Goal: Task Accomplishment & Management: Use online tool/utility

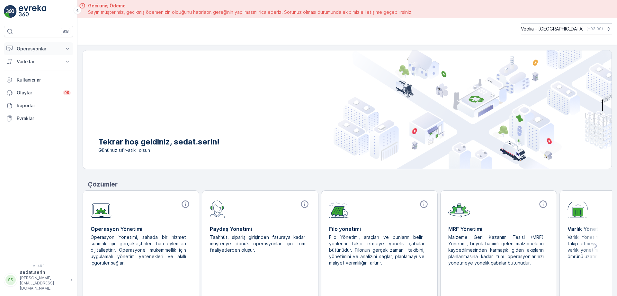
click at [39, 50] on p "Operasyonlar" at bounding box center [39, 49] width 44 height 6
click at [29, 68] on p "Planlama" at bounding box center [25, 69] width 19 height 6
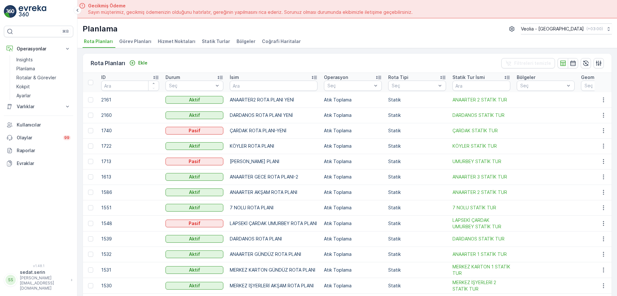
click at [166, 40] on span "Hizmet Noktaları" at bounding box center [177, 41] width 38 height 6
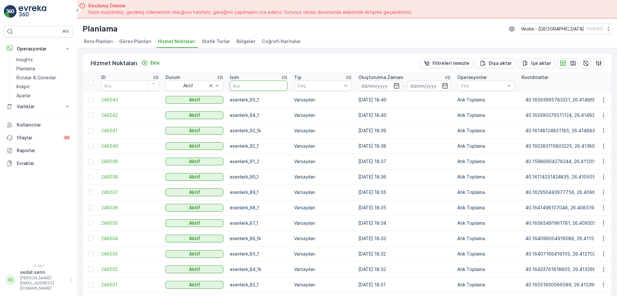
click at [248, 88] on input "text" at bounding box center [259, 86] width 58 height 10
click at [258, 83] on input "text" at bounding box center [259, 86] width 58 height 10
type input "barbaros"
click at [255, 85] on input "barbaros" at bounding box center [259, 86] width 58 height 10
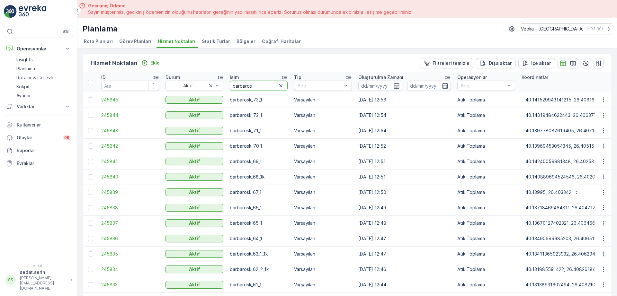
type input "barbarosk"
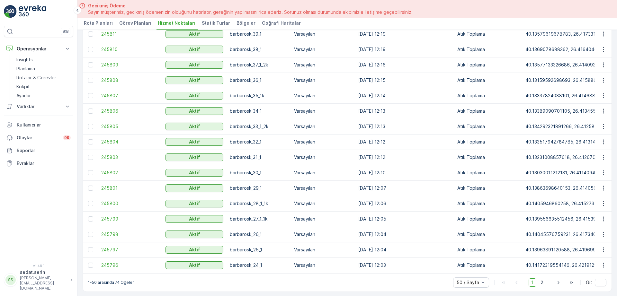
scroll to position [576, 0]
click at [544, 282] on span "2" at bounding box center [542, 282] width 9 height 8
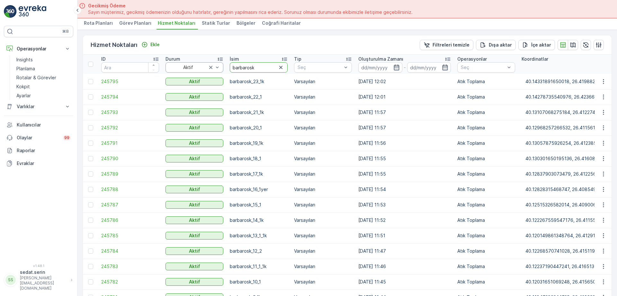
drag, startPoint x: 259, startPoint y: 66, endPoint x: 220, endPoint y: 64, distance: 38.9
type input "MRW"
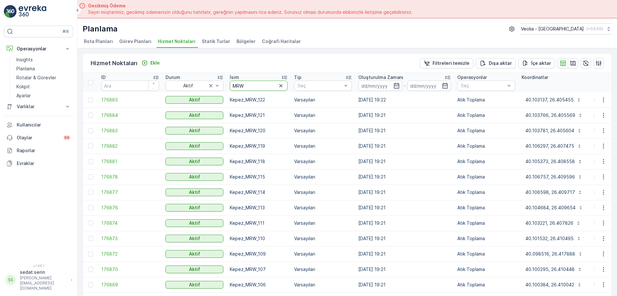
drag, startPoint x: 246, startPoint y: 84, endPoint x: 207, endPoint y: 77, distance: 40.1
type input "esenler"
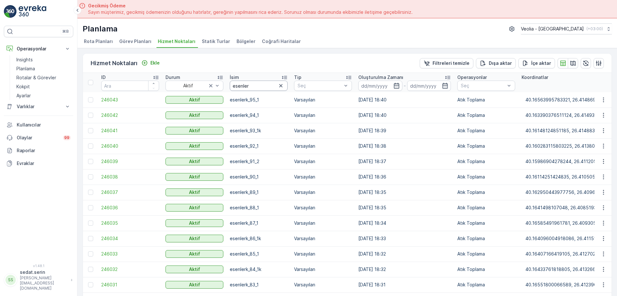
click at [255, 84] on input "esenler" at bounding box center [259, 86] width 58 height 10
type input "esenlerk"
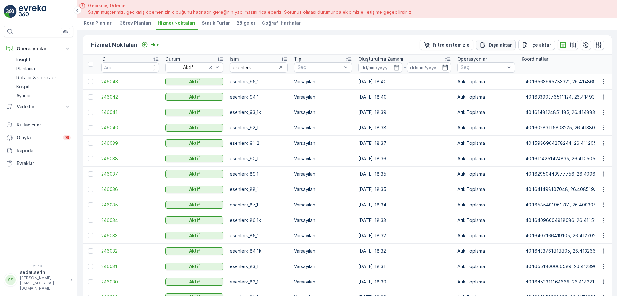
click at [492, 42] on p "Dışa aktar" at bounding box center [500, 45] width 23 height 6
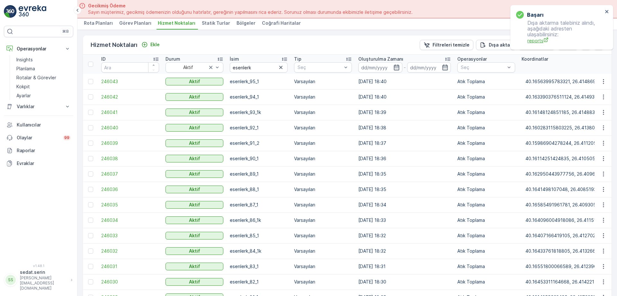
click at [540, 39] on span "reports" at bounding box center [566, 40] width 76 height 7
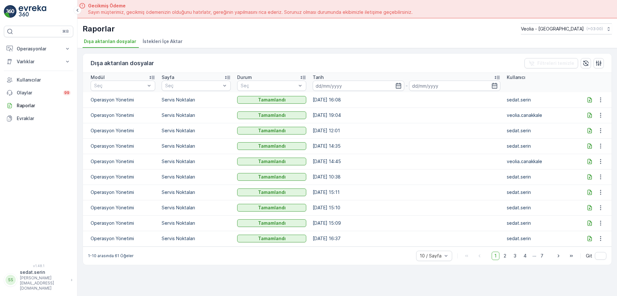
click at [590, 97] on icon at bounding box center [590, 100] width 6 height 6
click at [21, 49] on p "Operasyonlar" at bounding box center [39, 49] width 44 height 6
click at [32, 68] on p "Planlama" at bounding box center [25, 69] width 19 height 6
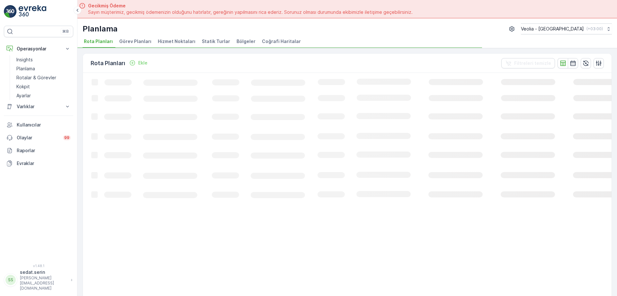
click at [171, 41] on span "Hizmet Noktaları" at bounding box center [177, 41] width 38 height 6
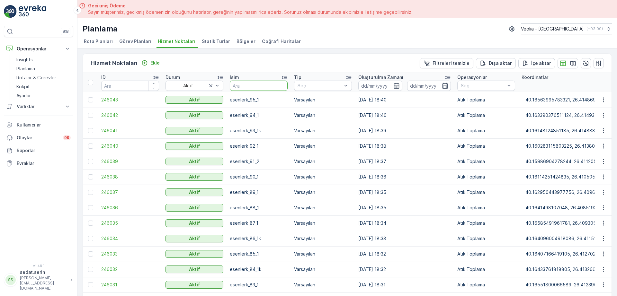
click at [249, 86] on input "text" at bounding box center [259, 86] width 58 height 10
type input "barbar"
click at [252, 86] on input "barbar" at bounding box center [259, 86] width 58 height 10
type input "[PERSON_NAME]"
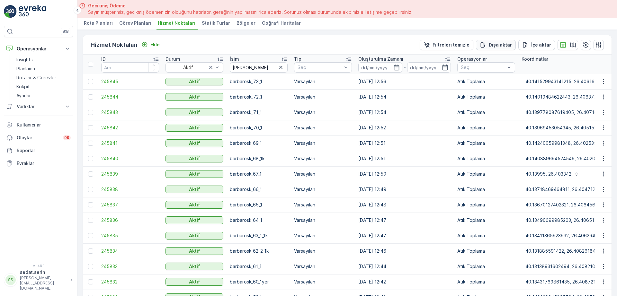
click at [496, 46] on p "Dışa aktar" at bounding box center [500, 45] width 23 height 6
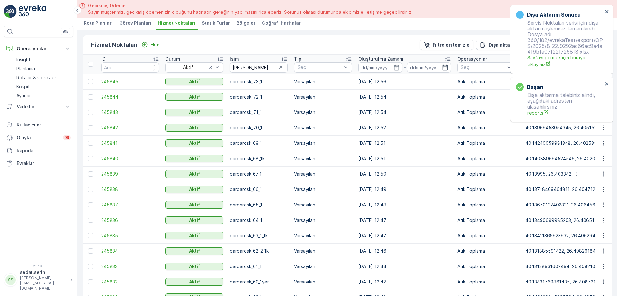
click at [530, 77] on div "başarı Dışa aktarma talebiniz alındı, aşağıdaki adresten ulaşabilirsiniz: repor…" at bounding box center [562, 99] width 103 height 45
click at [539, 64] on span "Sayfayı görmek için buraya tıklayınız" at bounding box center [566, 61] width 76 height 13
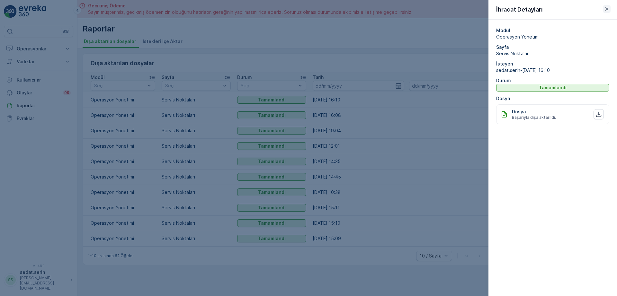
click at [606, 7] on icon "button" at bounding box center [606, 8] width 3 height 3
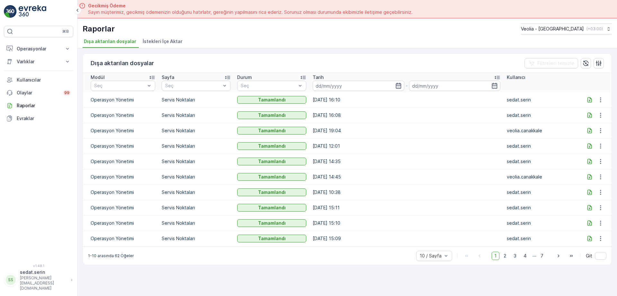
click at [590, 100] on icon at bounding box center [590, 100] width 6 height 6
click at [44, 44] on button "Operasyonlar" at bounding box center [38, 48] width 69 height 13
click at [32, 67] on p "Planlama" at bounding box center [25, 69] width 19 height 6
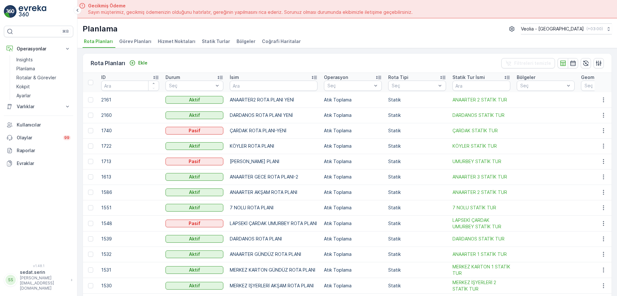
click at [180, 41] on span "Hizmet Noktaları" at bounding box center [177, 41] width 38 height 6
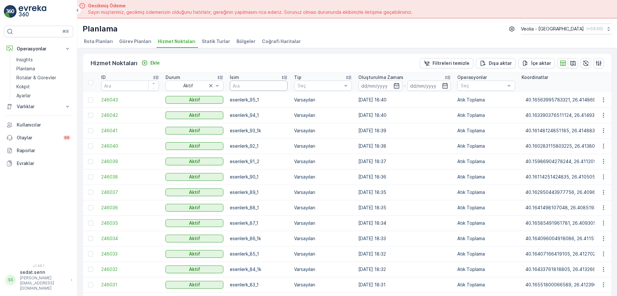
click at [242, 85] on input "text" at bounding box center [259, 86] width 58 height 10
type input "merke"
click at [248, 86] on input "merke" at bounding box center [259, 86] width 58 height 10
type input "merkez"
click at [257, 88] on input "merkez" at bounding box center [259, 86] width 58 height 10
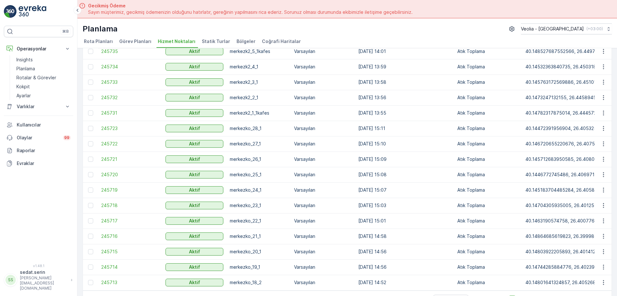
scroll to position [18, 0]
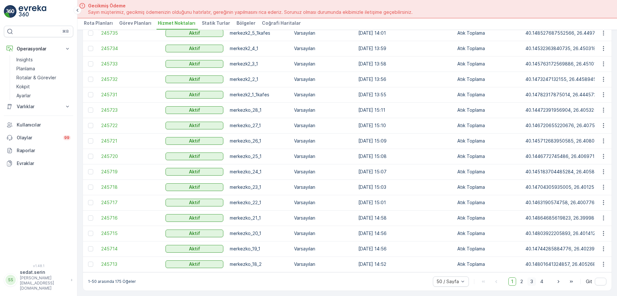
click at [528, 281] on span "3" at bounding box center [532, 282] width 9 height 8
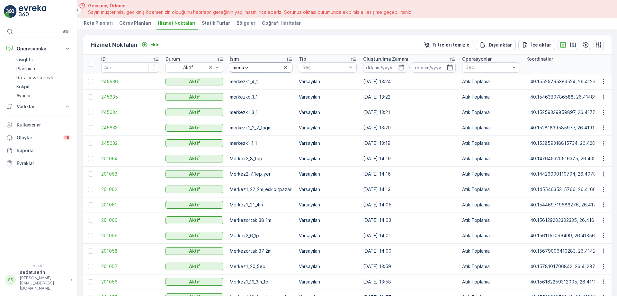
click at [249, 68] on input "merkez" at bounding box center [261, 67] width 63 height 10
type input "merkezk"
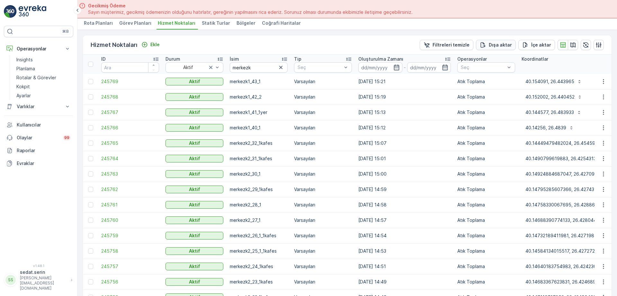
click at [508, 43] on p "Dışa aktar" at bounding box center [500, 45] width 23 height 6
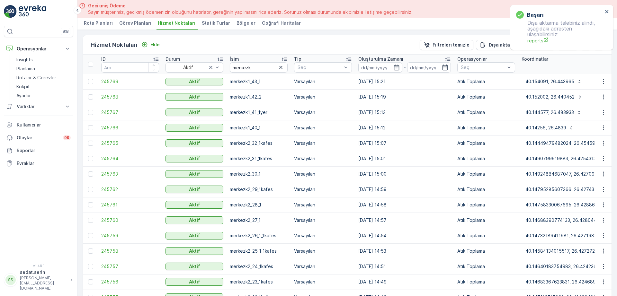
click at [540, 39] on p "Dışa aktarma talebiniz alındı, aşağıdaki adresten ulaşabilirsiniz: reports" at bounding box center [559, 32] width 87 height 24
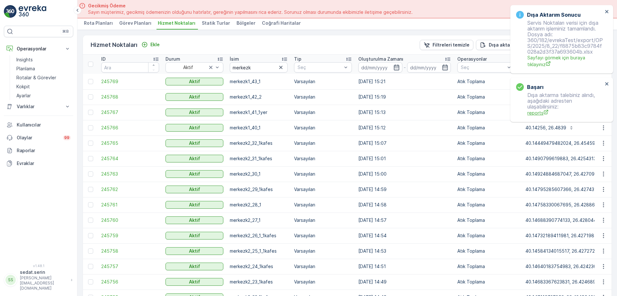
click at [531, 113] on span "reports" at bounding box center [566, 113] width 76 height 7
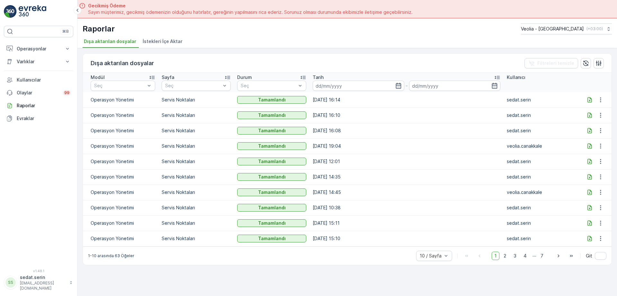
click at [588, 101] on icon at bounding box center [590, 100] width 6 height 6
